Goal: Task Accomplishment & Management: Manage account settings

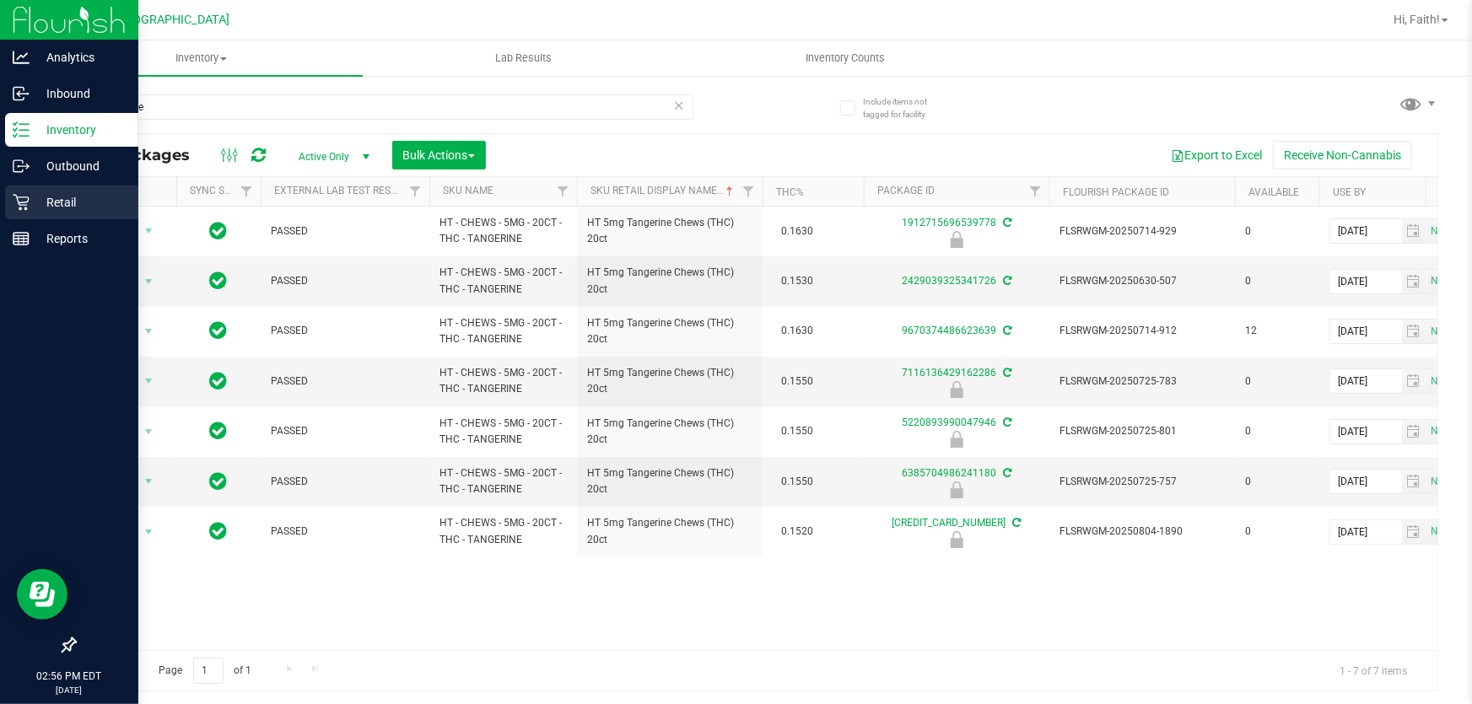
type input "tangerine"
click at [34, 202] on p "Retail" at bounding box center [80, 202] width 101 height 20
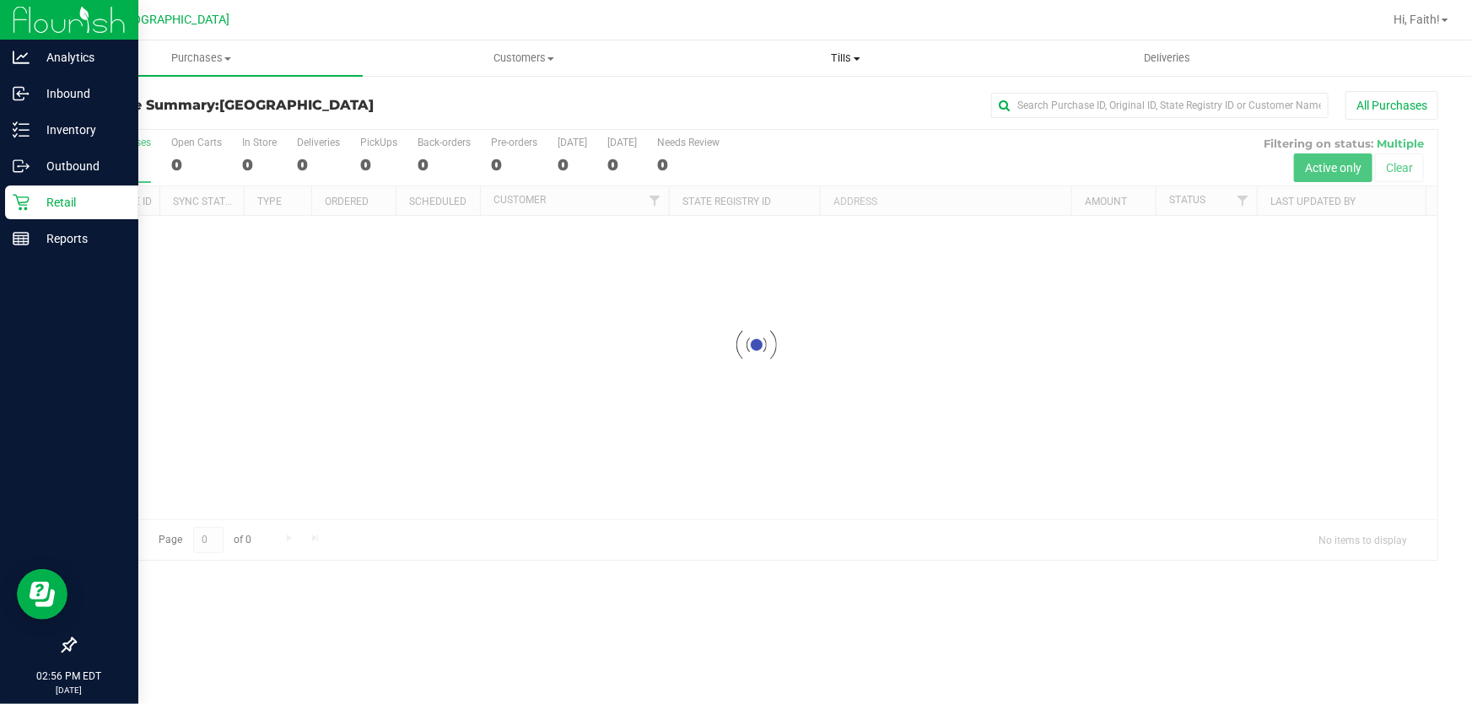
click at [887, 56] on span "Tills" at bounding box center [846, 58] width 321 height 15
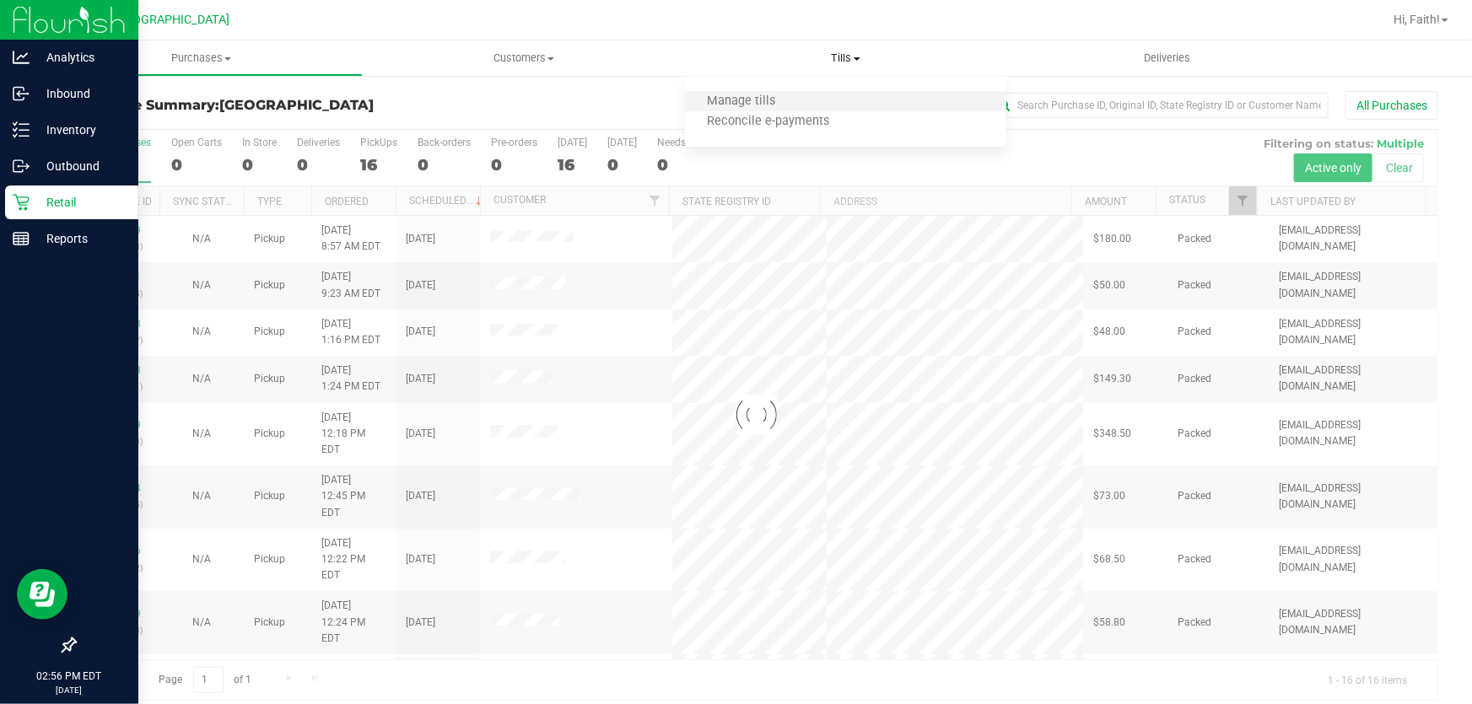
click at [812, 96] on li "Manage tills" at bounding box center [846, 102] width 322 height 20
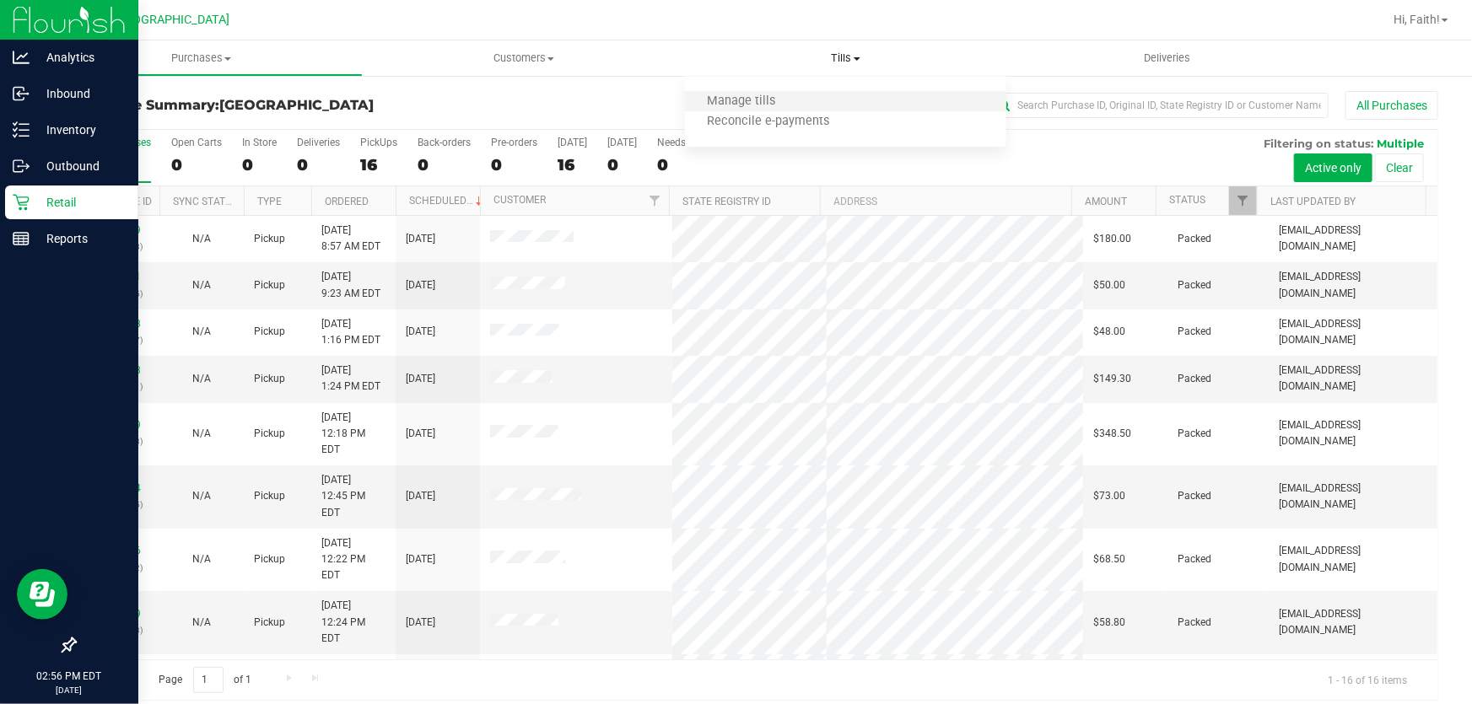
click at [812, 96] on li "Manage tills" at bounding box center [846, 102] width 322 height 20
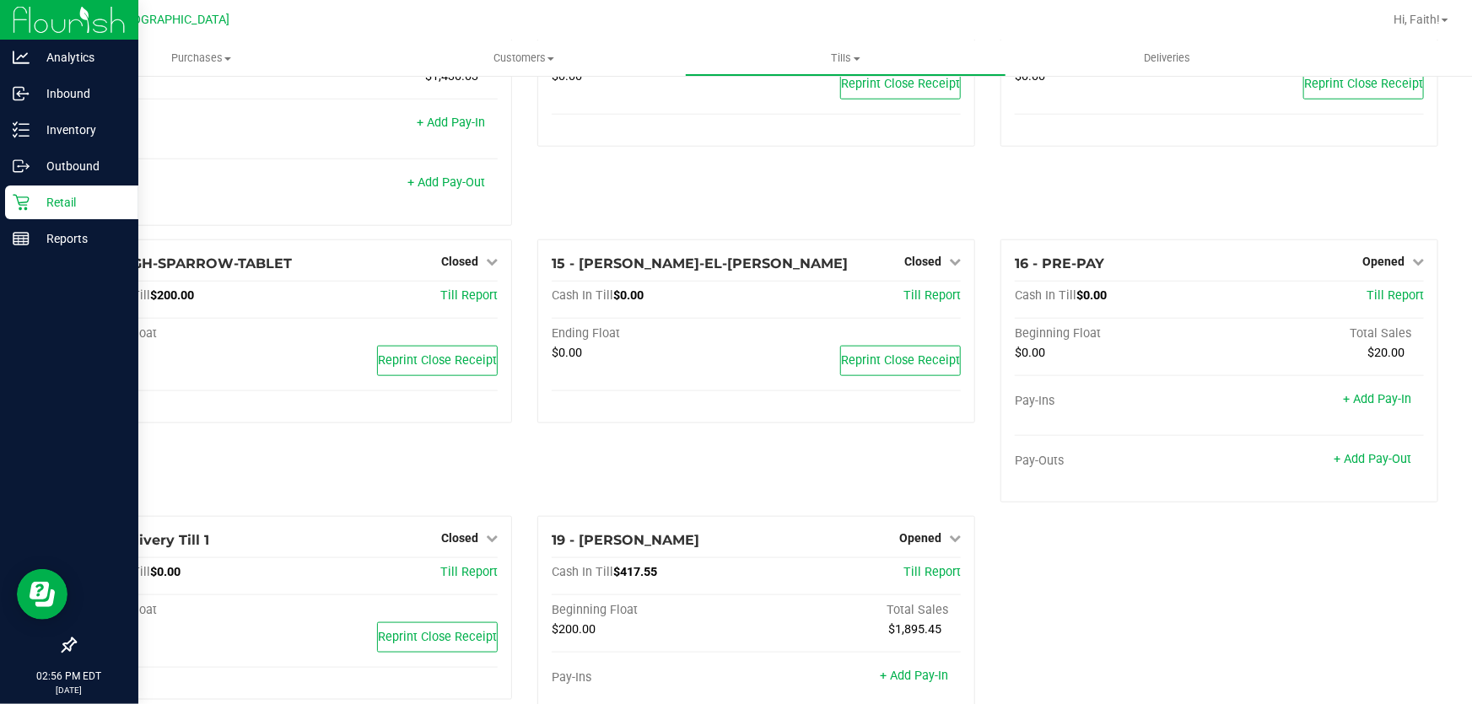
scroll to position [913, 0]
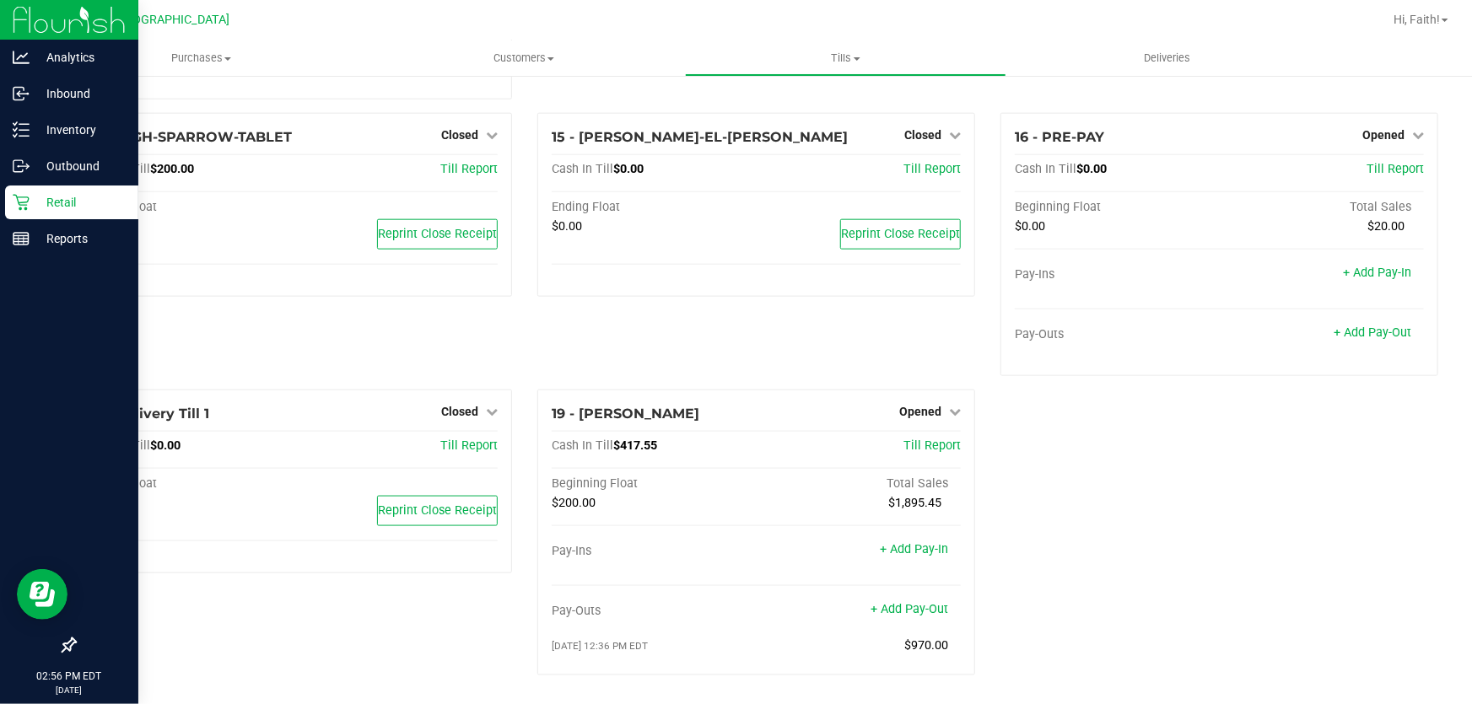
drag, startPoint x: 893, startPoint y: 636, endPoint x: 981, endPoint y: 654, distance: 89.5
drag, startPoint x: 1140, startPoint y: 594, endPoint x: 1129, endPoint y: 580, distance: 17.6
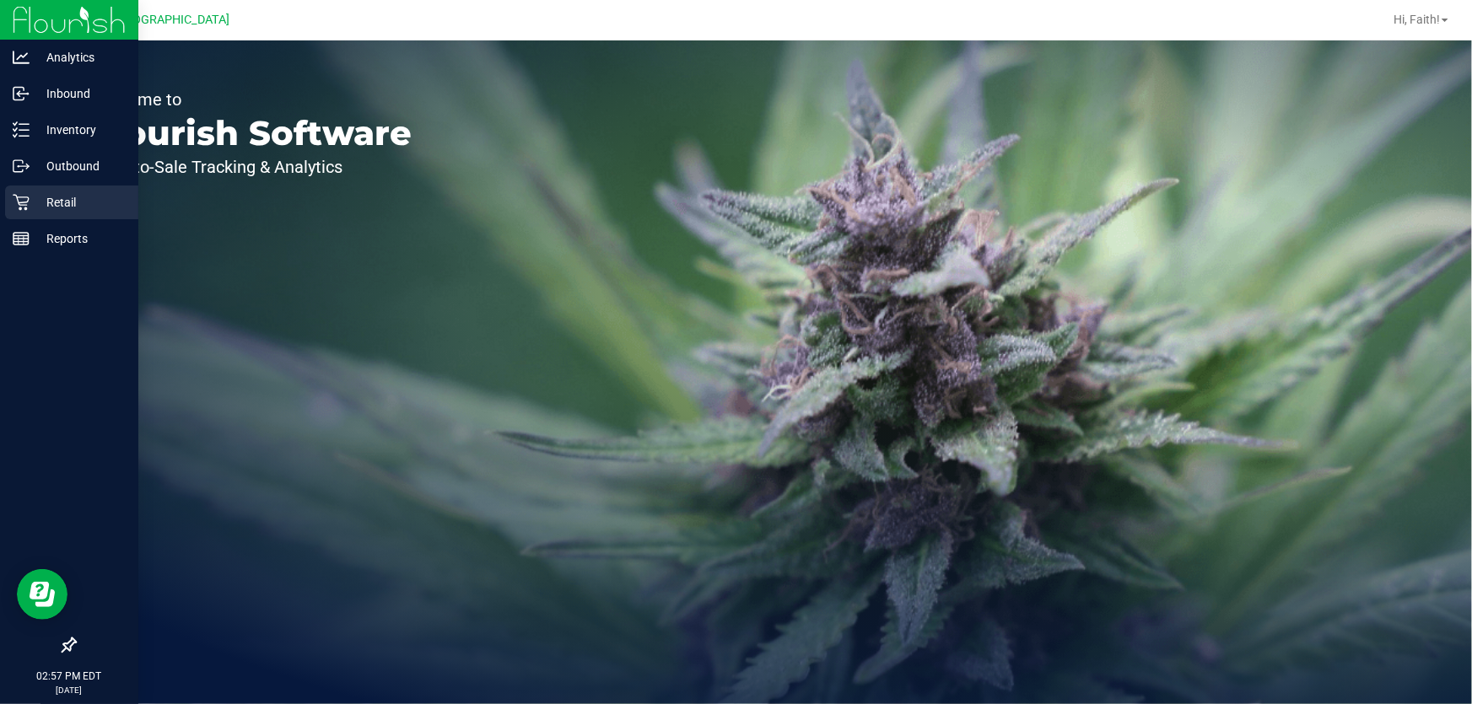
click at [10, 210] on div "Retail" at bounding box center [71, 203] width 133 height 34
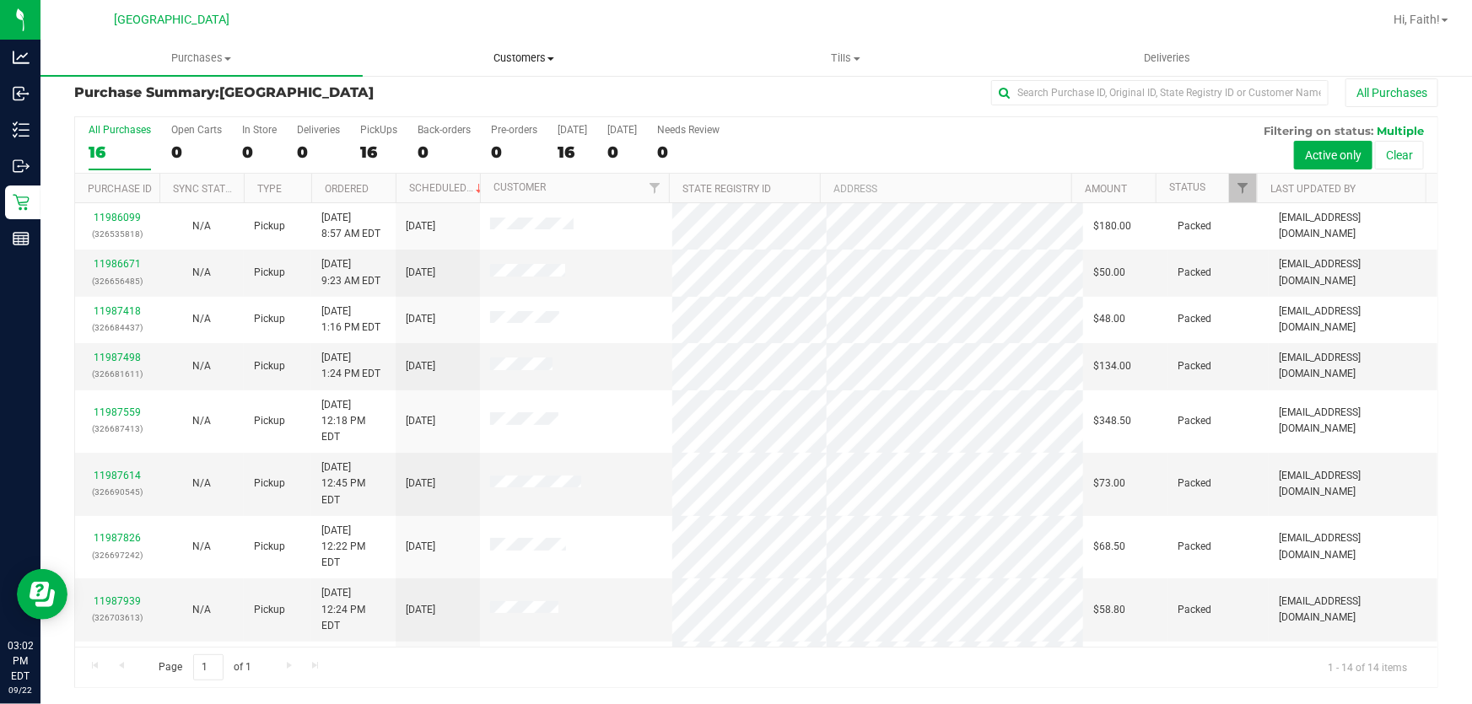
click at [631, 51] on span "Customers" at bounding box center [524, 58] width 321 height 15
click at [457, 101] on span "All customers" at bounding box center [423, 101] width 121 height 14
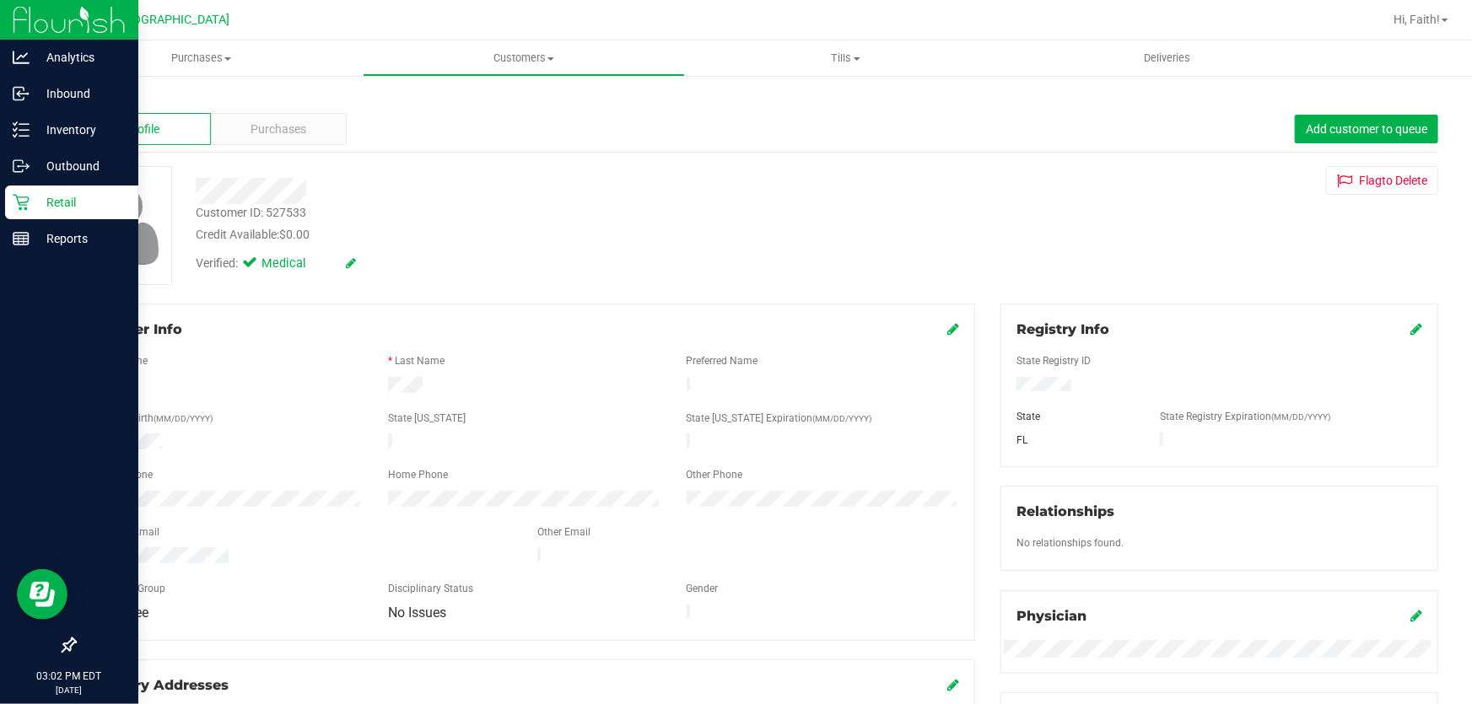
click at [26, 208] on icon at bounding box center [21, 203] width 16 height 16
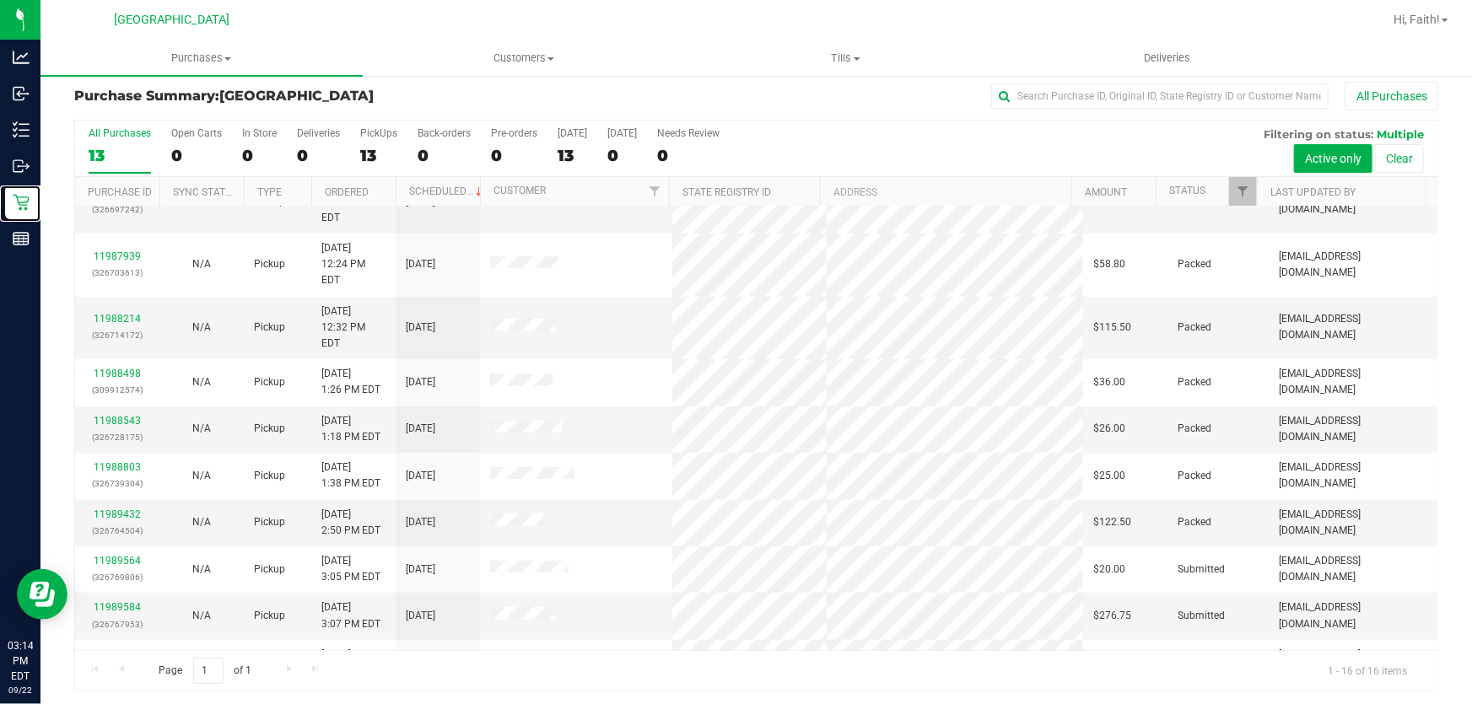
scroll to position [13, 0]
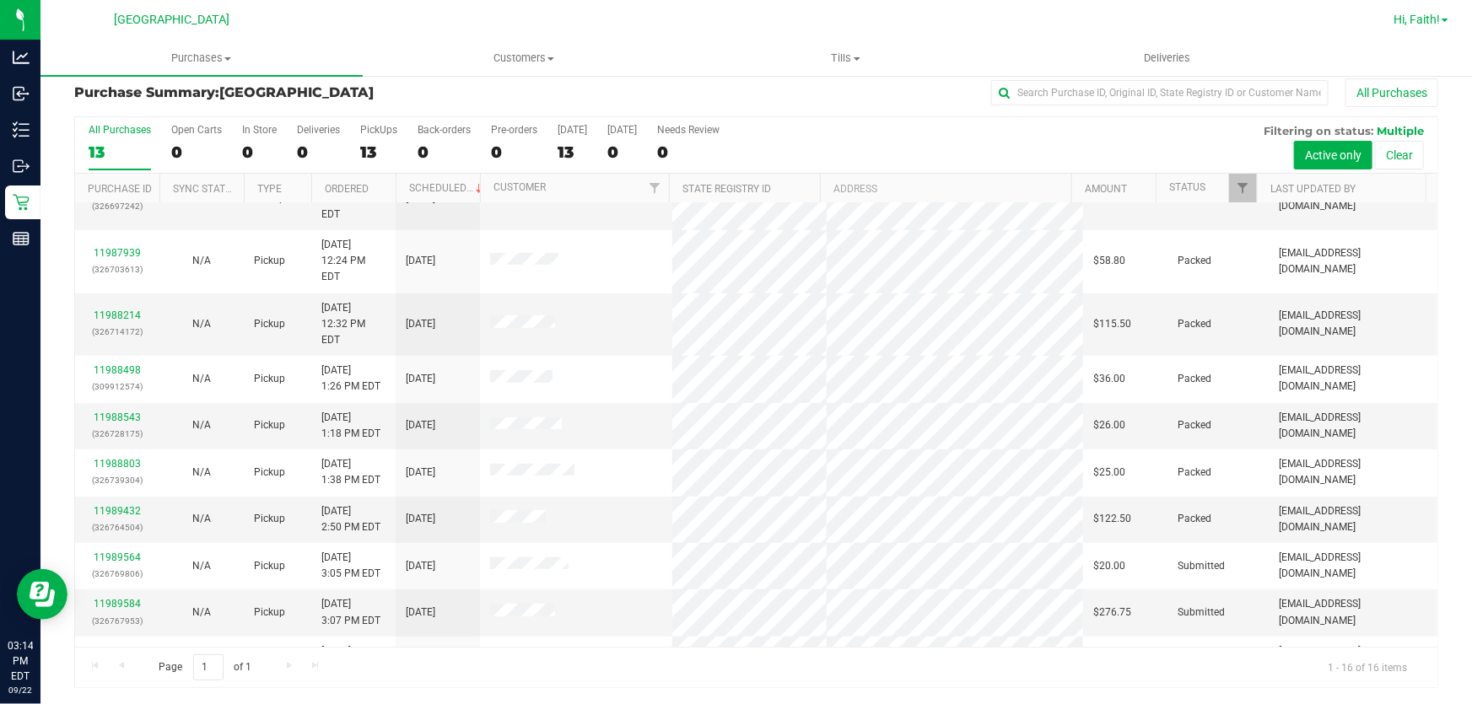
click at [1407, 16] on span "Hi, Faith!" at bounding box center [1417, 19] width 46 height 13
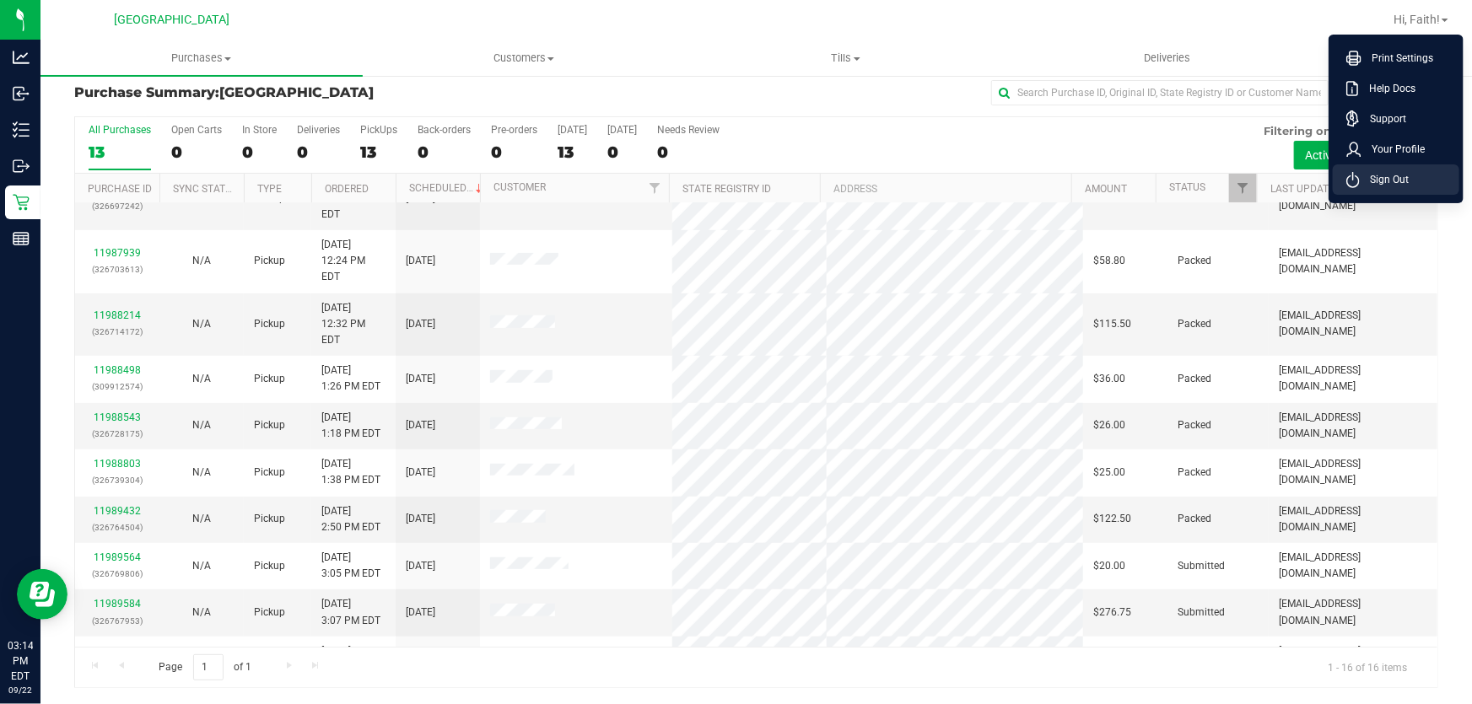
click at [1386, 186] on span "Sign Out" at bounding box center [1384, 179] width 49 height 17
